Goal: Obtain resource: Obtain resource

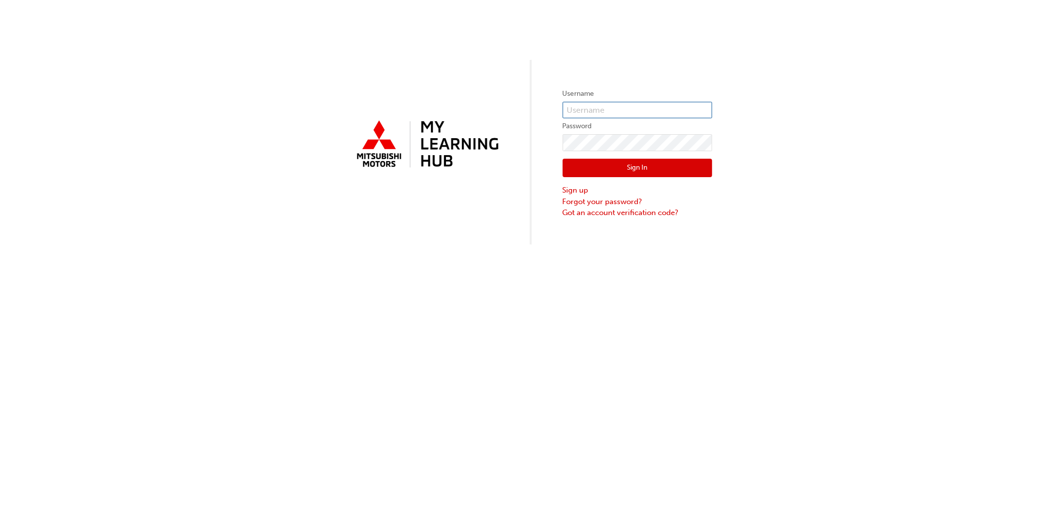
type input "[EMAIL_ADDRESS][DOMAIN_NAME]"
click at [614, 165] on button "Sign In" at bounding box center [638, 168] width 150 height 19
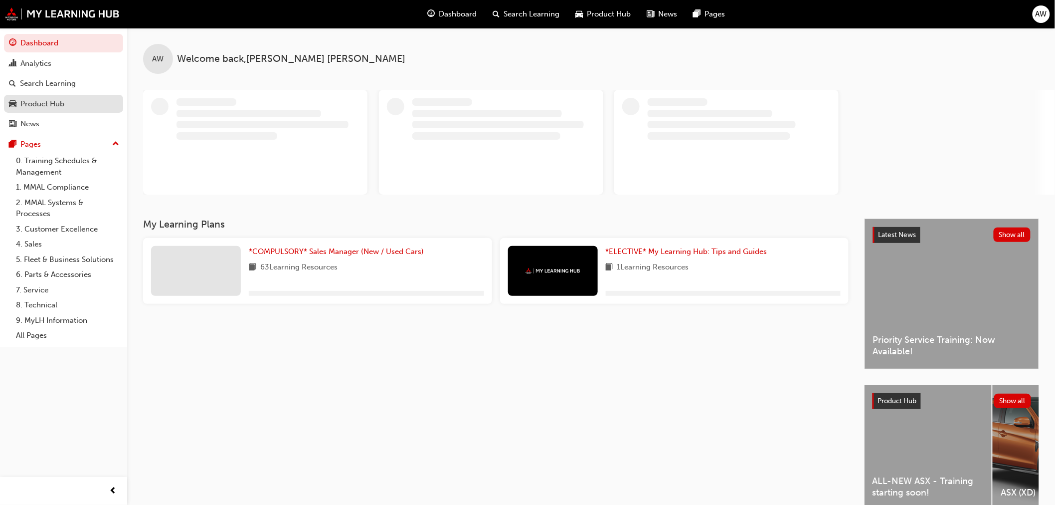
click at [41, 105] on div "Product Hub" at bounding box center [42, 103] width 44 height 11
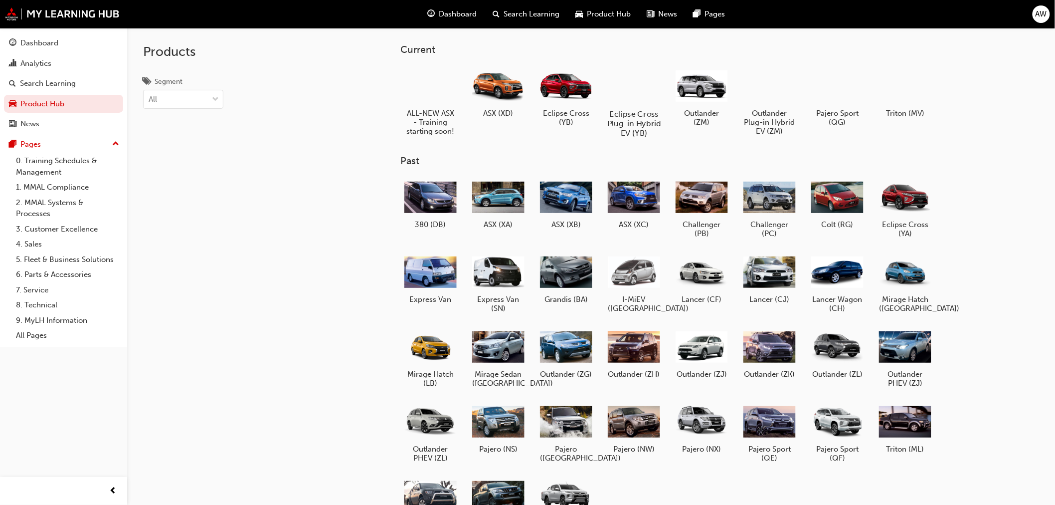
click at [632, 99] on div at bounding box center [633, 85] width 55 height 40
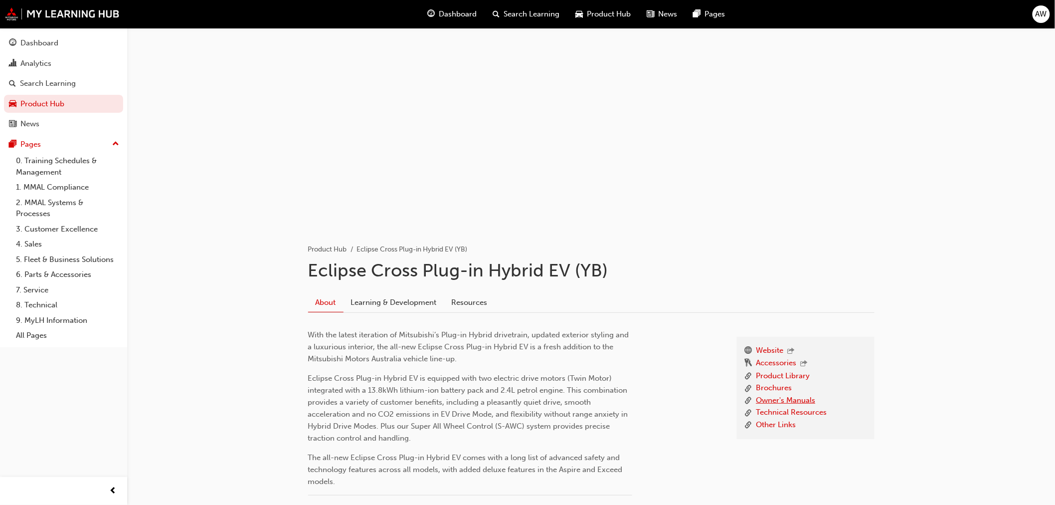
click at [792, 400] on link "Owner's Manuals" at bounding box center [785, 400] width 59 height 12
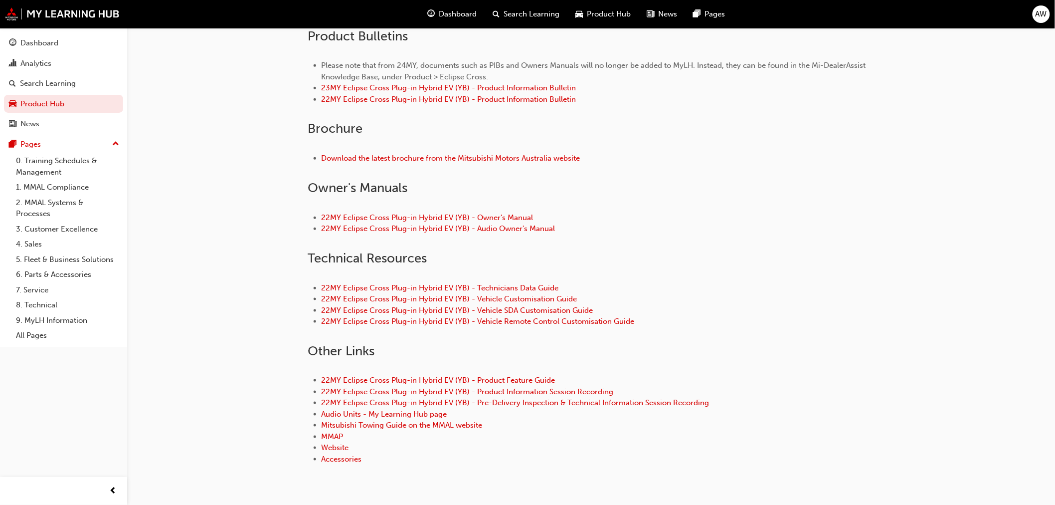
scroll to position [332, 0]
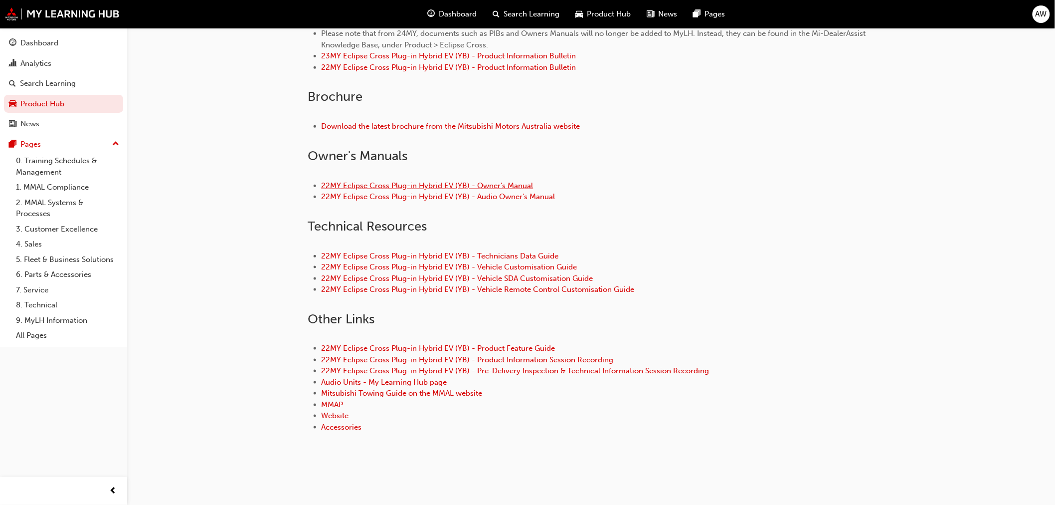
click at [503, 181] on link "22MY Eclipse Cross Plug-in Hybrid EV (YB) - Owner's Manual" at bounding box center [428, 185] width 212 height 9
